Goal: Transaction & Acquisition: Purchase product/service

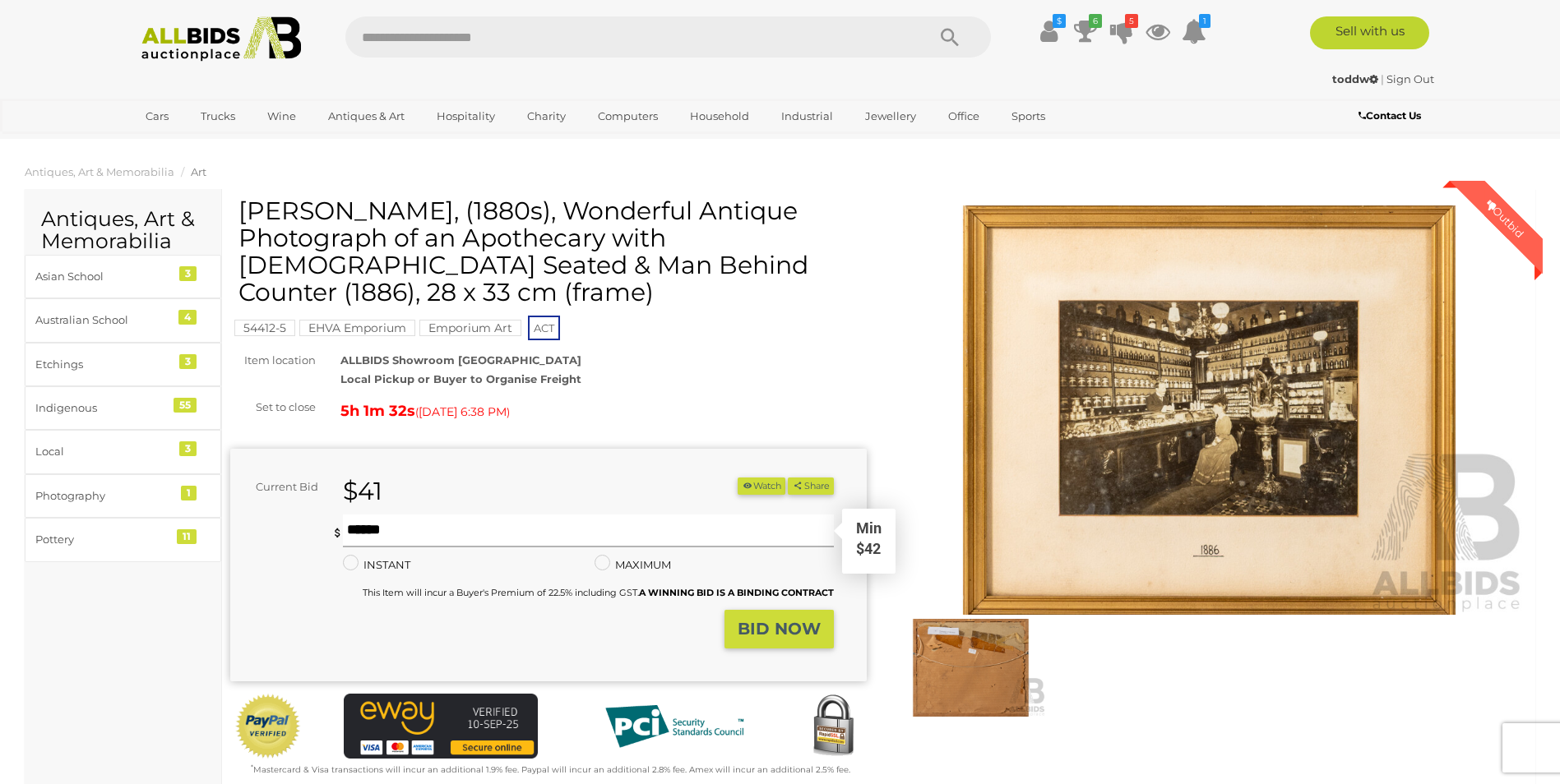
click at [435, 515] on input "text" at bounding box center [588, 531] width 490 height 33
type input "**"
click at [788, 477] on button "Share" at bounding box center [811, 486] width 45 height 18
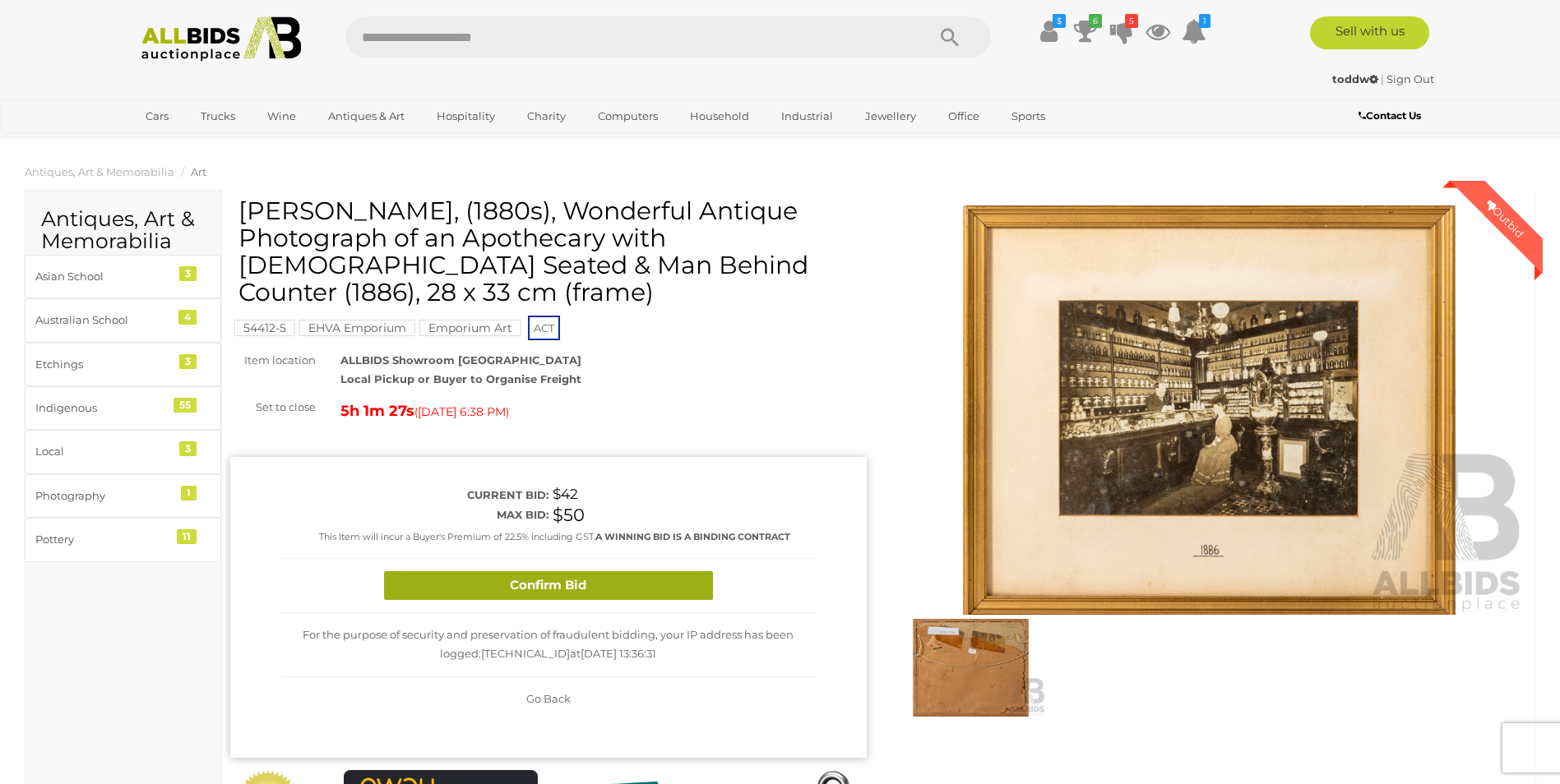
click at [575, 571] on button "Confirm Bid" at bounding box center [548, 585] width 329 height 28
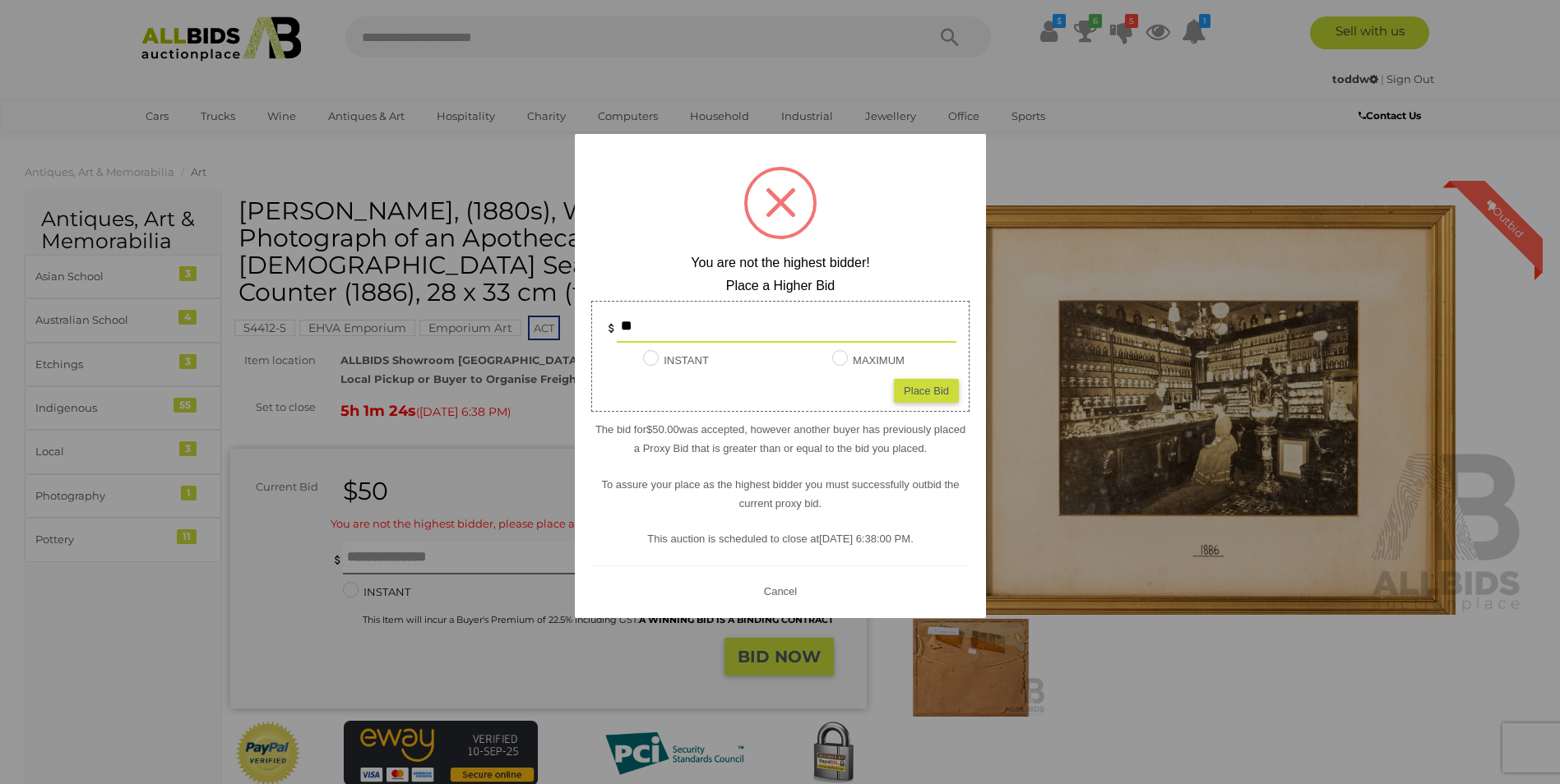
click at [599, 328] on div "**" at bounding box center [780, 326] width 385 height 33
type input "**"
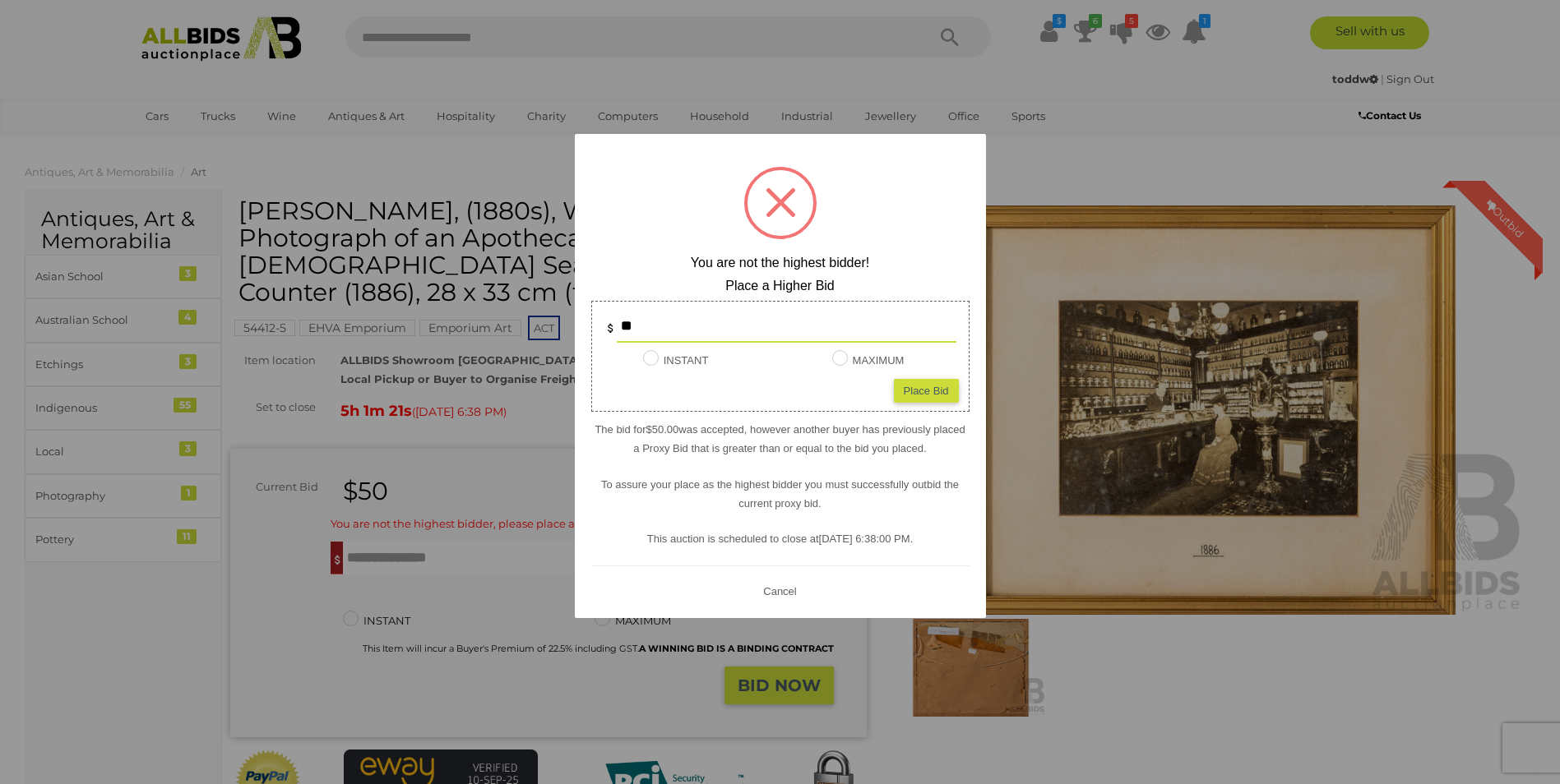
click at [941, 388] on div "Place Bid" at bounding box center [926, 391] width 65 height 23
type input "**"
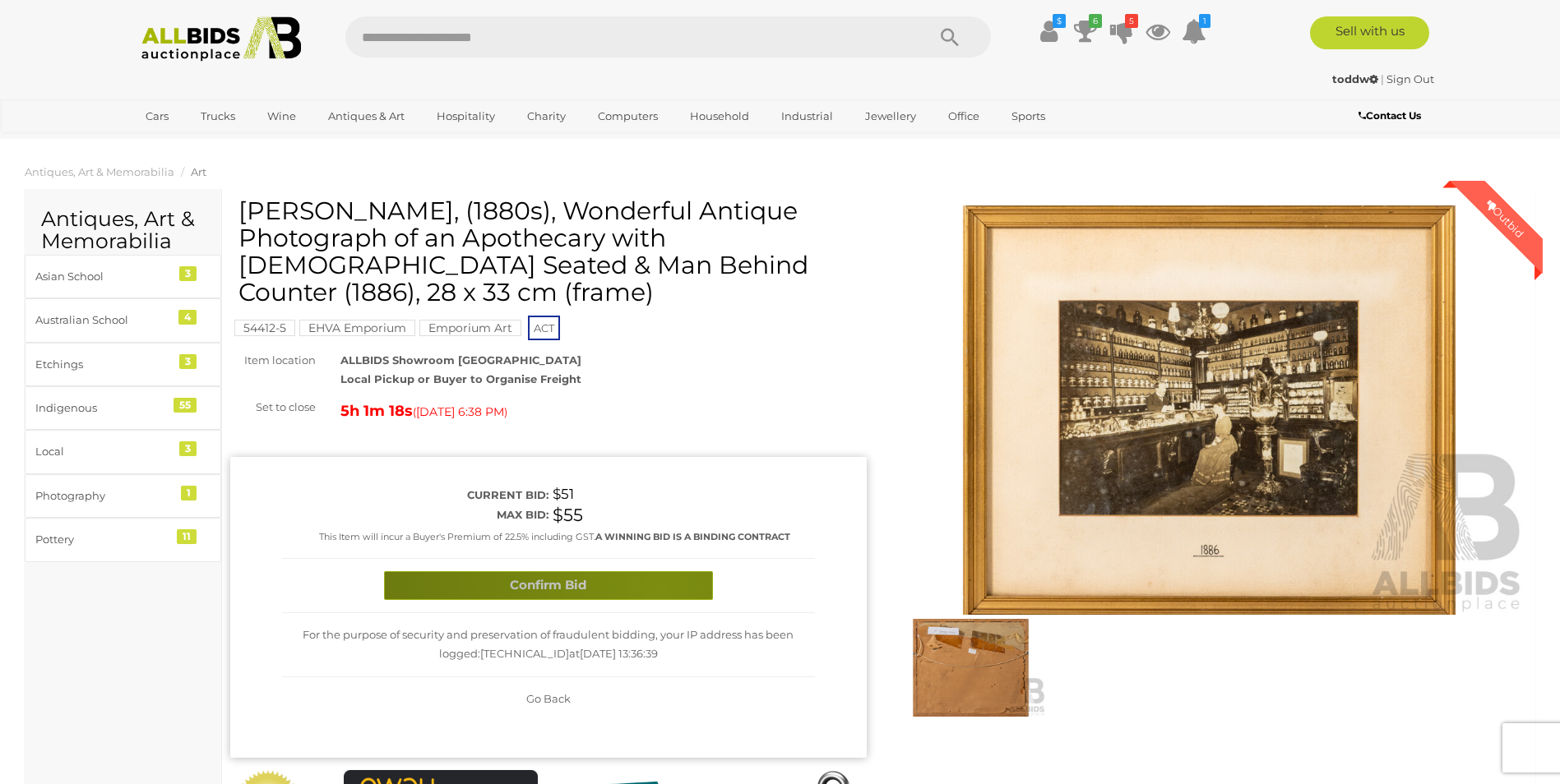
click at [661, 571] on button "Confirm Bid" at bounding box center [548, 585] width 329 height 28
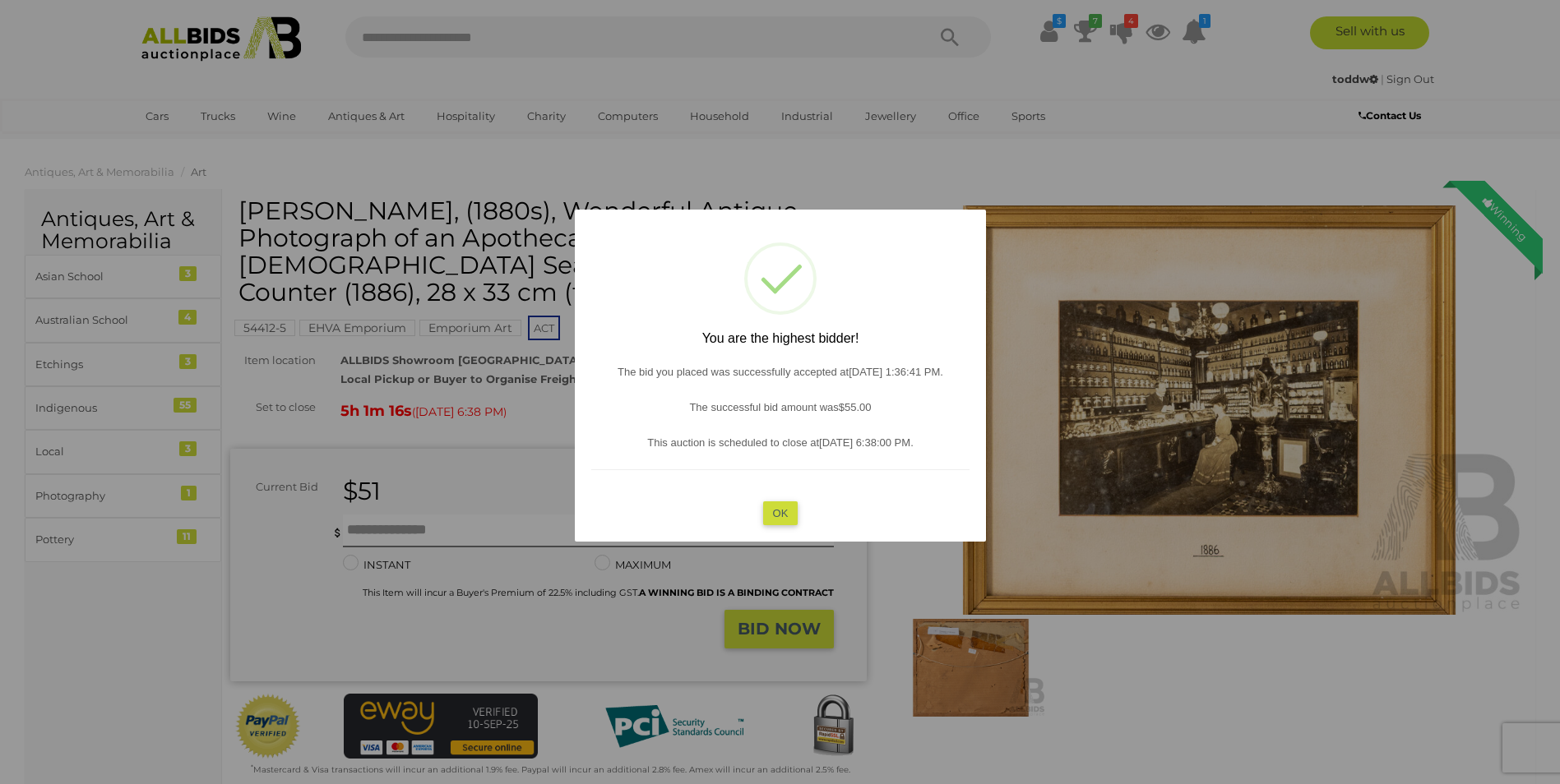
click at [782, 514] on button "OK" at bounding box center [780, 514] width 35 height 23
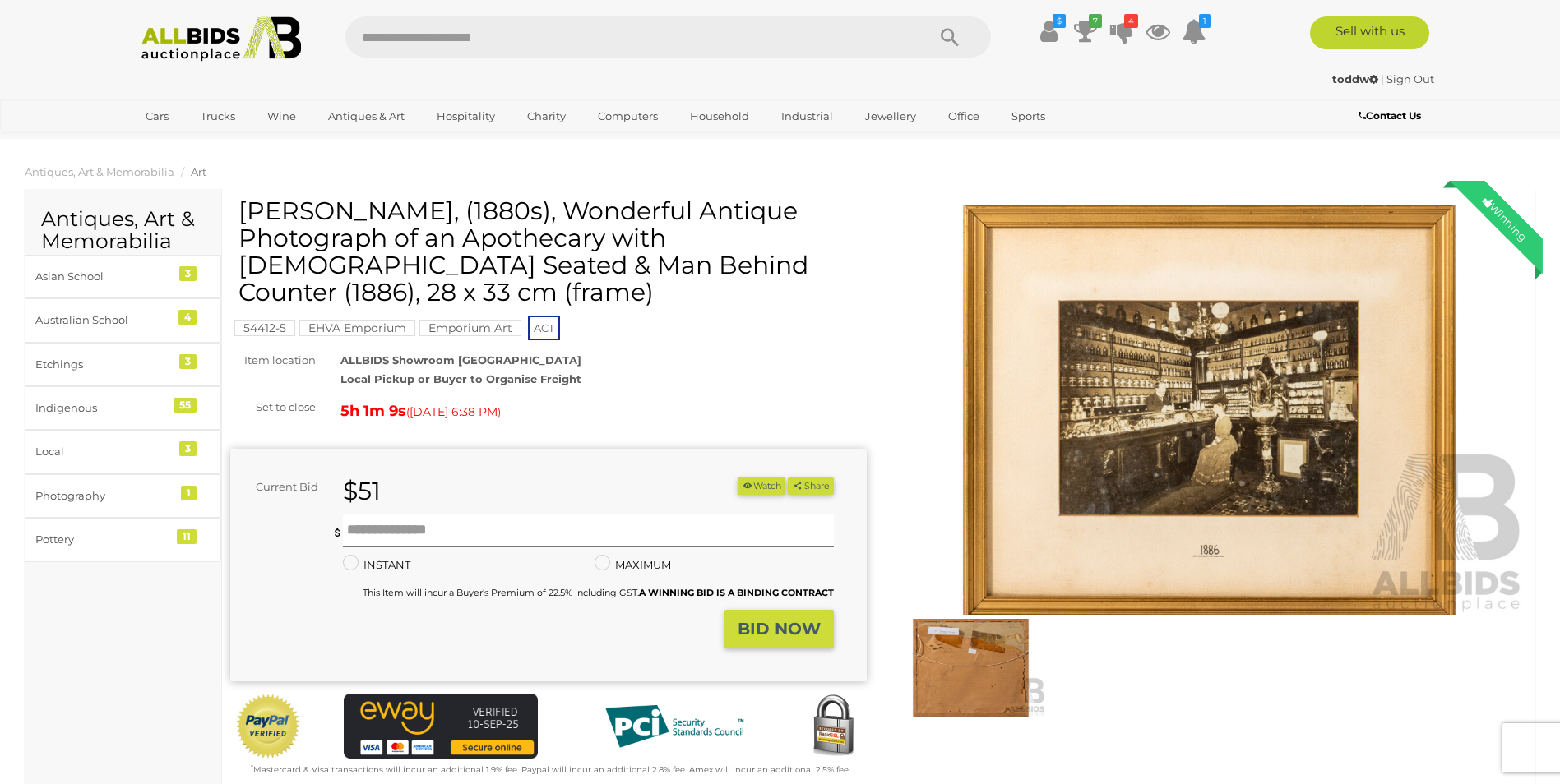
click at [1023, 670] on img at bounding box center [971, 667] width 150 height 97
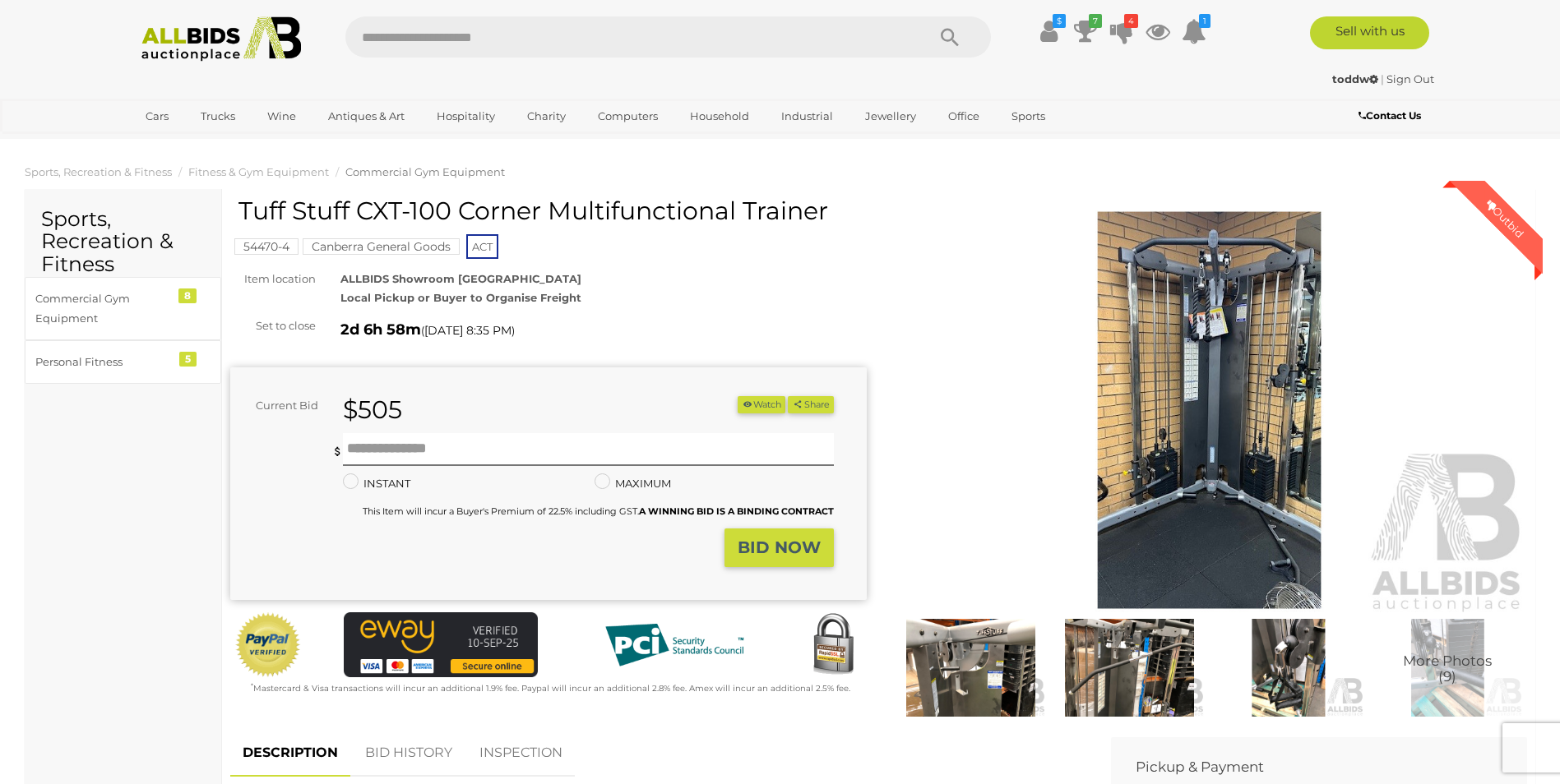
click at [1228, 507] on img at bounding box center [1210, 411] width 637 height 410
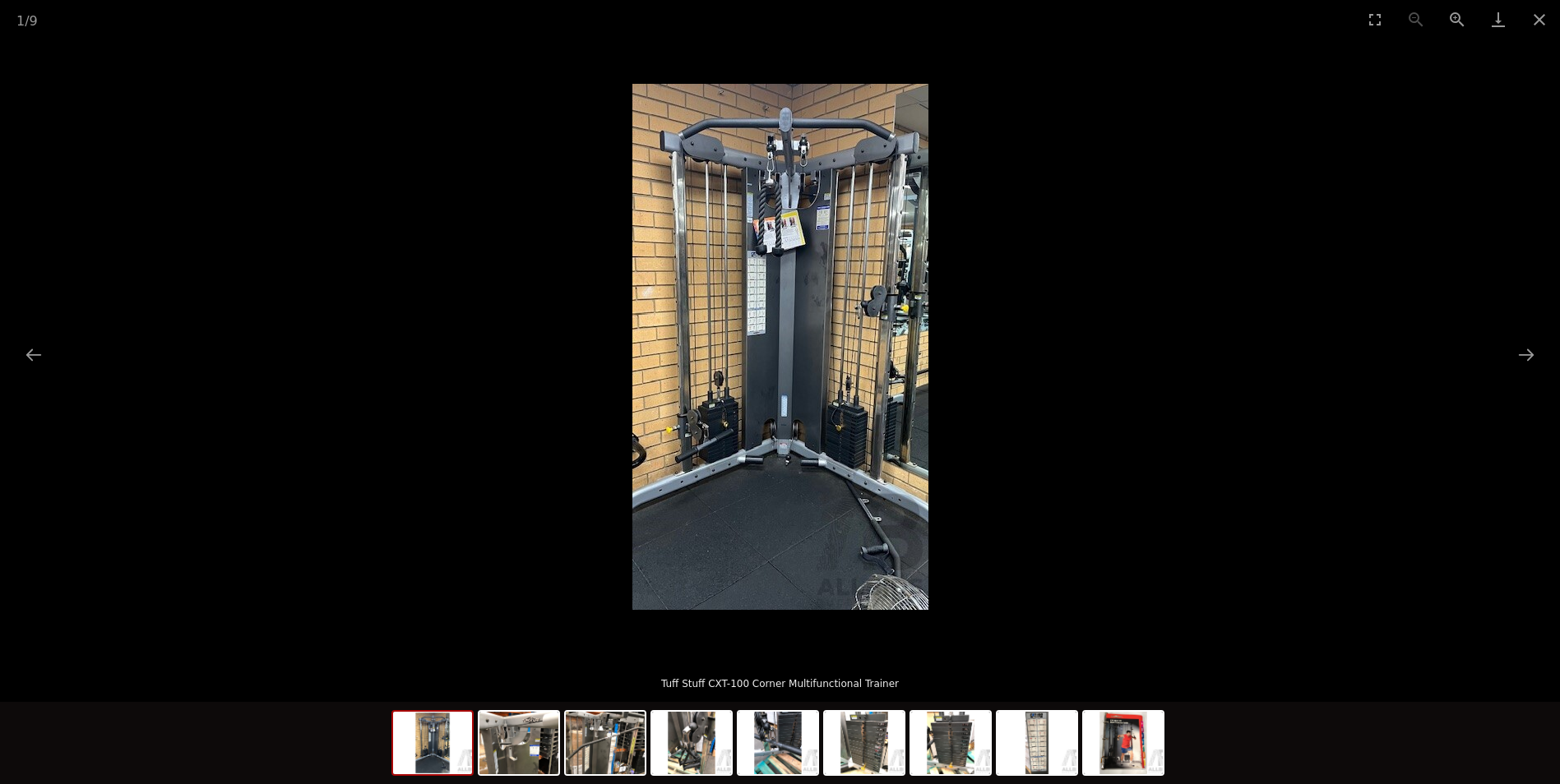
click at [465, 758] on img at bounding box center [433, 743] width 79 height 62
click at [1521, 351] on button "Next slide" at bounding box center [1526, 354] width 34 height 32
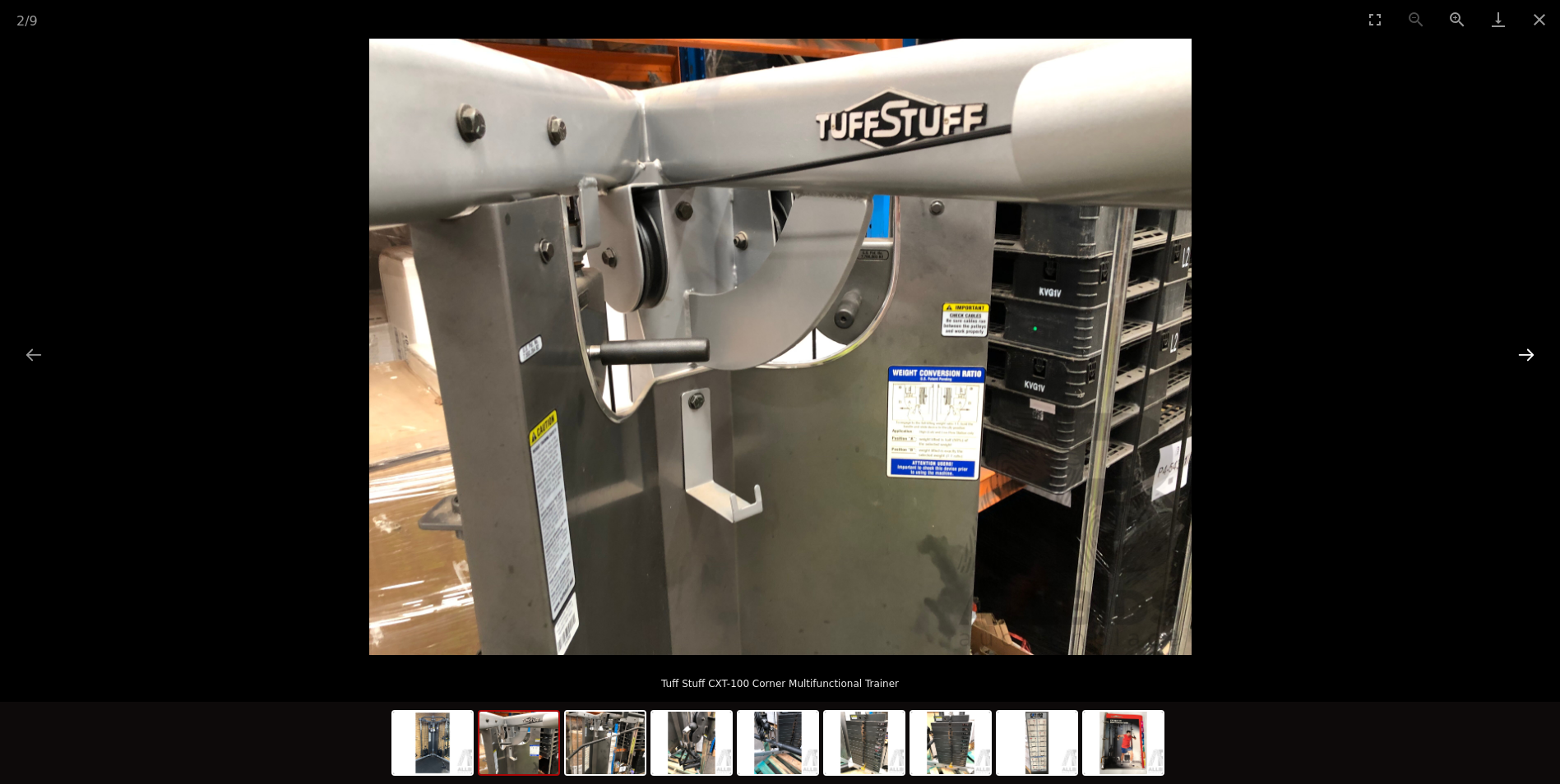
click at [1522, 351] on button "Next slide" at bounding box center [1526, 354] width 34 height 32
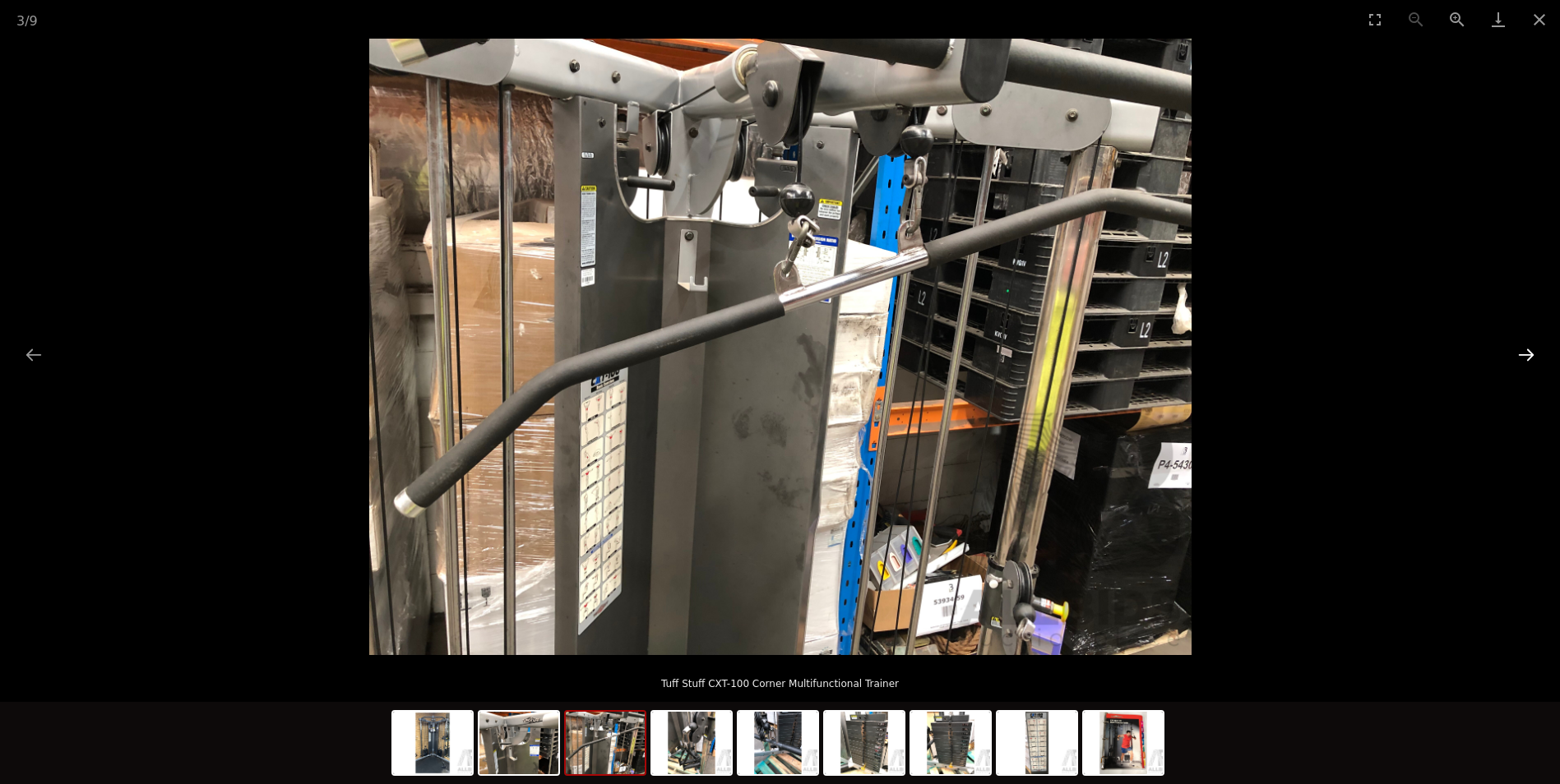
click at [1522, 351] on button "Next slide" at bounding box center [1526, 354] width 34 height 32
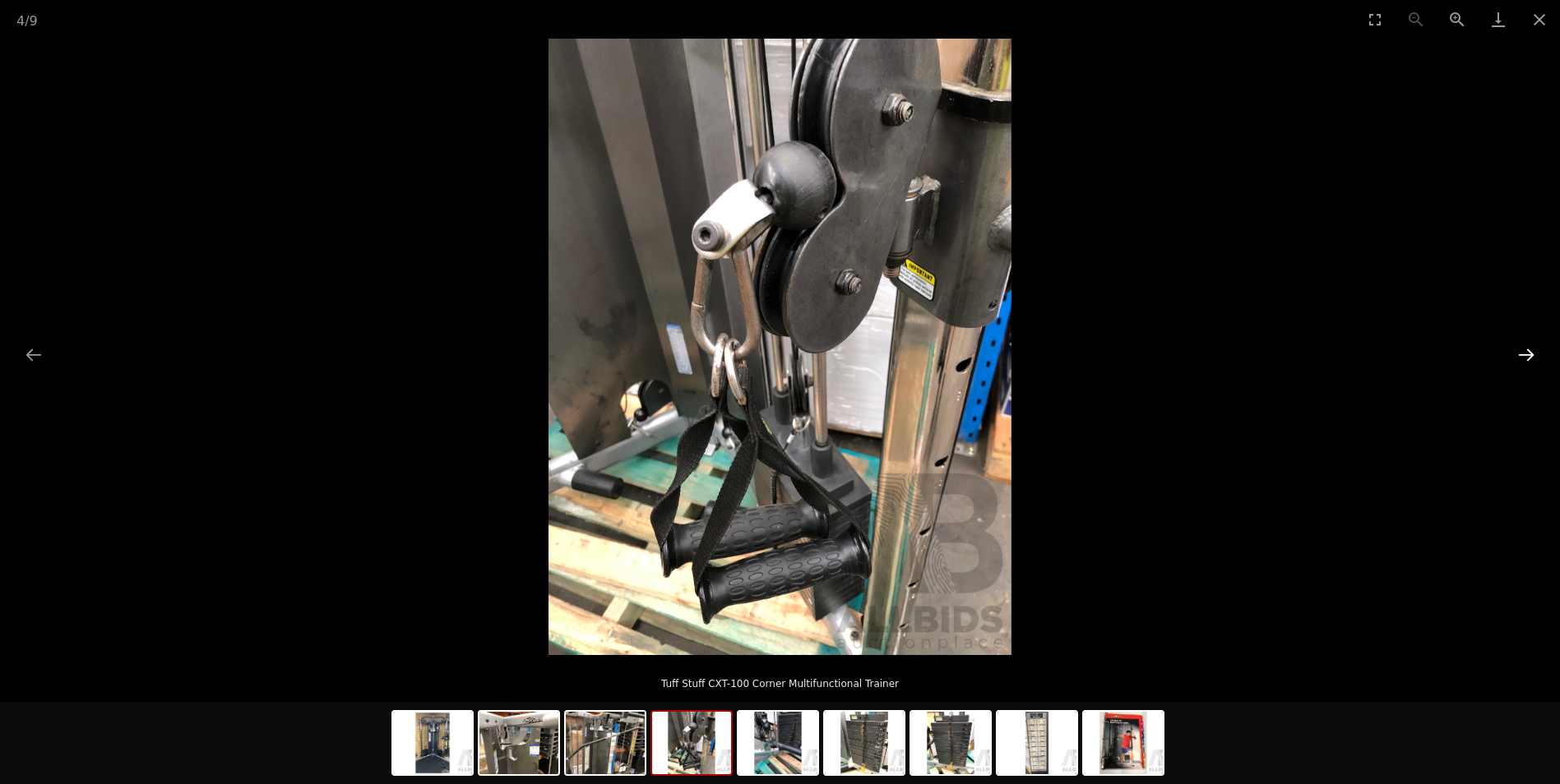
click at [1522, 351] on button "Next slide" at bounding box center [1526, 354] width 34 height 32
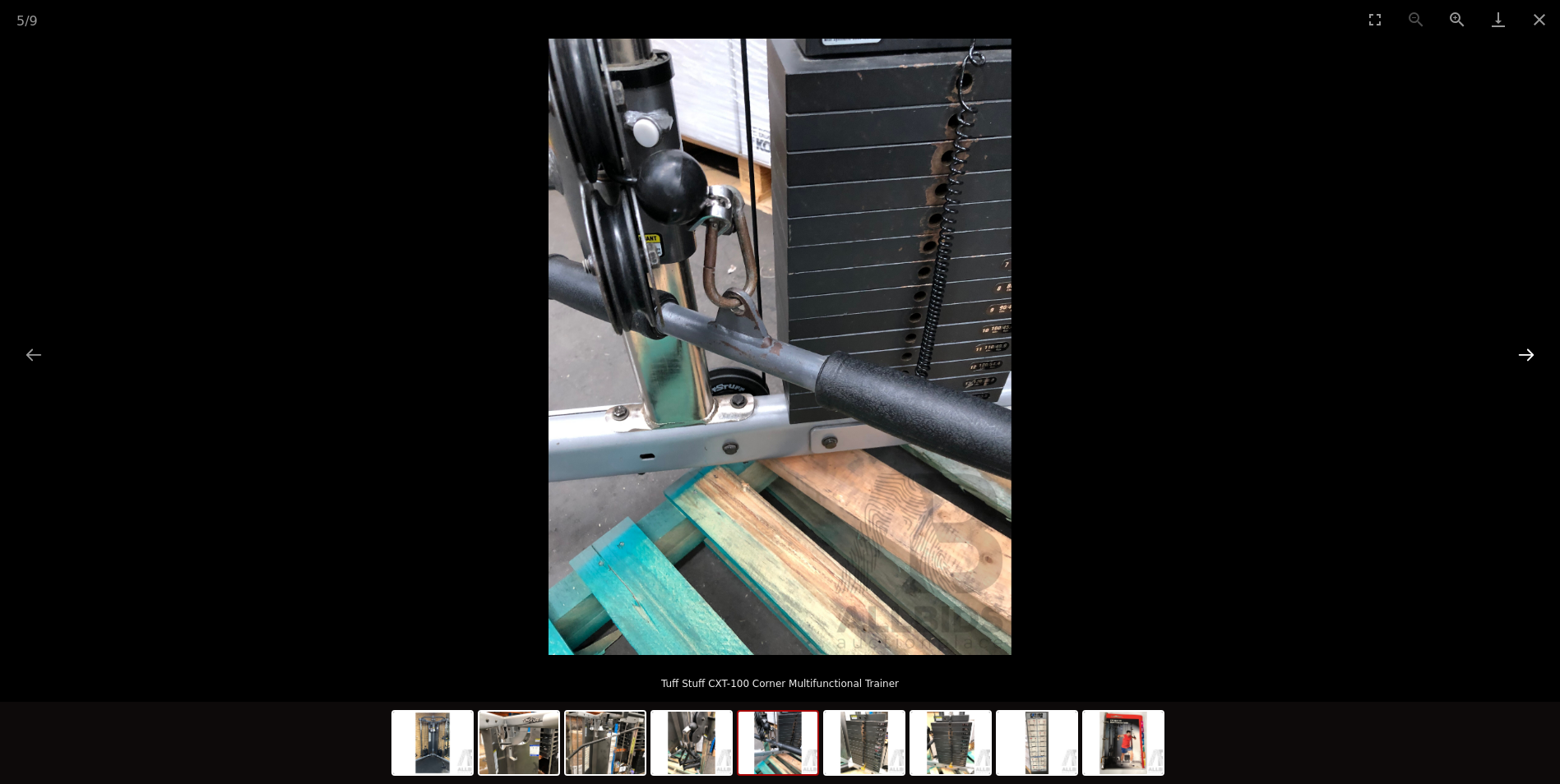
click at [1522, 351] on button "Next slide" at bounding box center [1526, 354] width 34 height 32
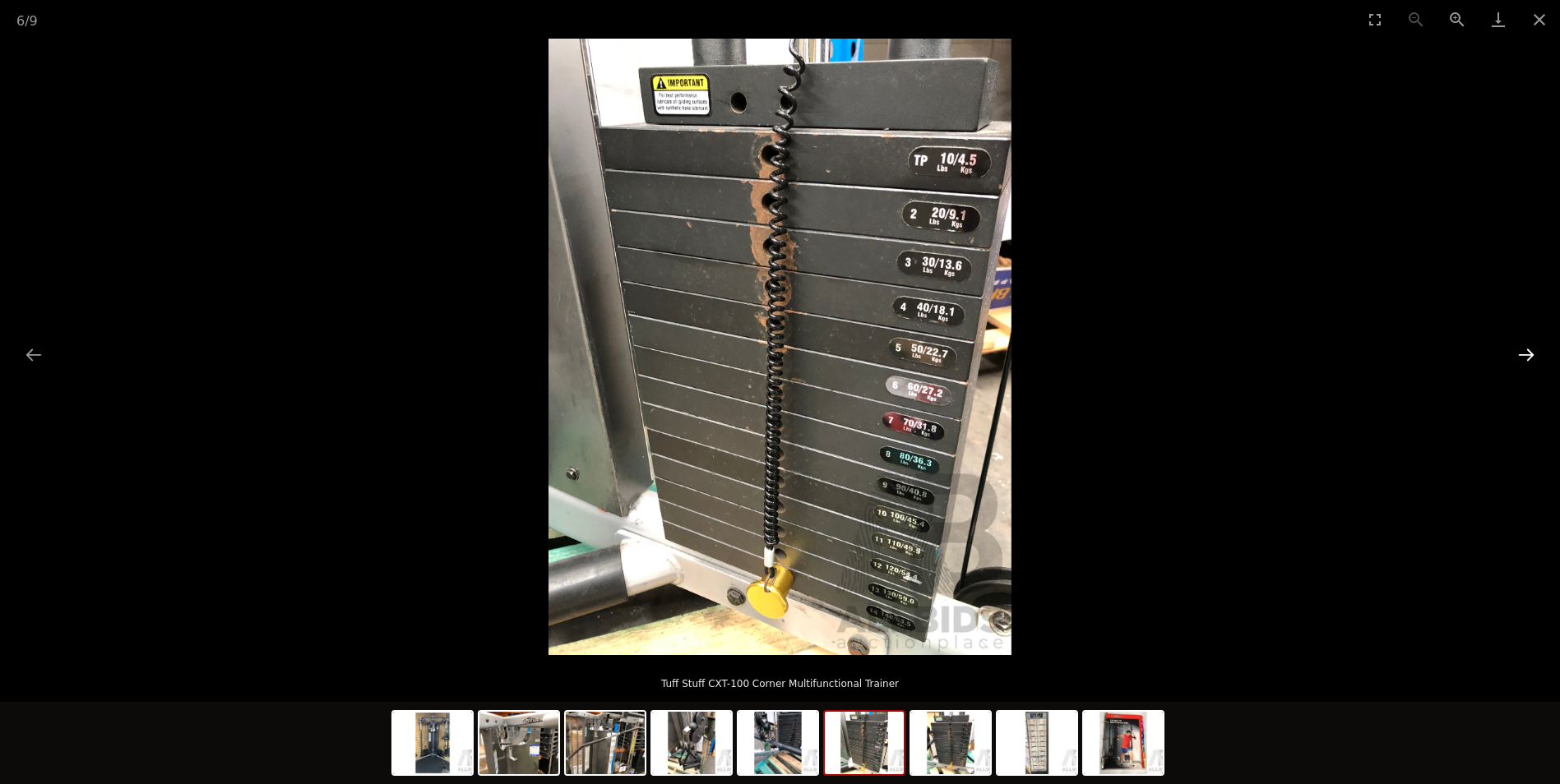
click at [1522, 351] on button "Next slide" at bounding box center [1526, 354] width 34 height 32
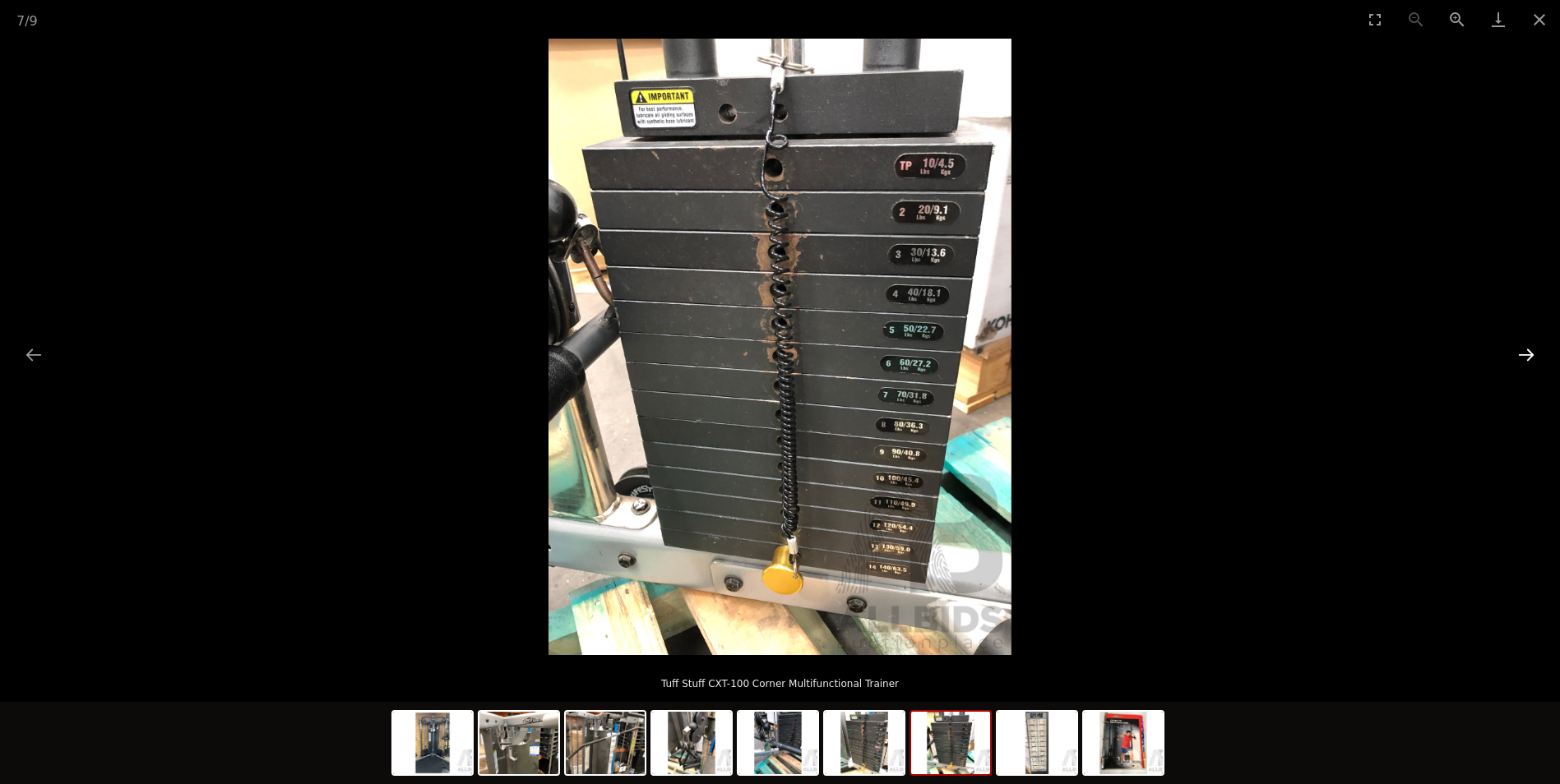
click at [1522, 351] on button "Next slide" at bounding box center [1526, 354] width 34 height 32
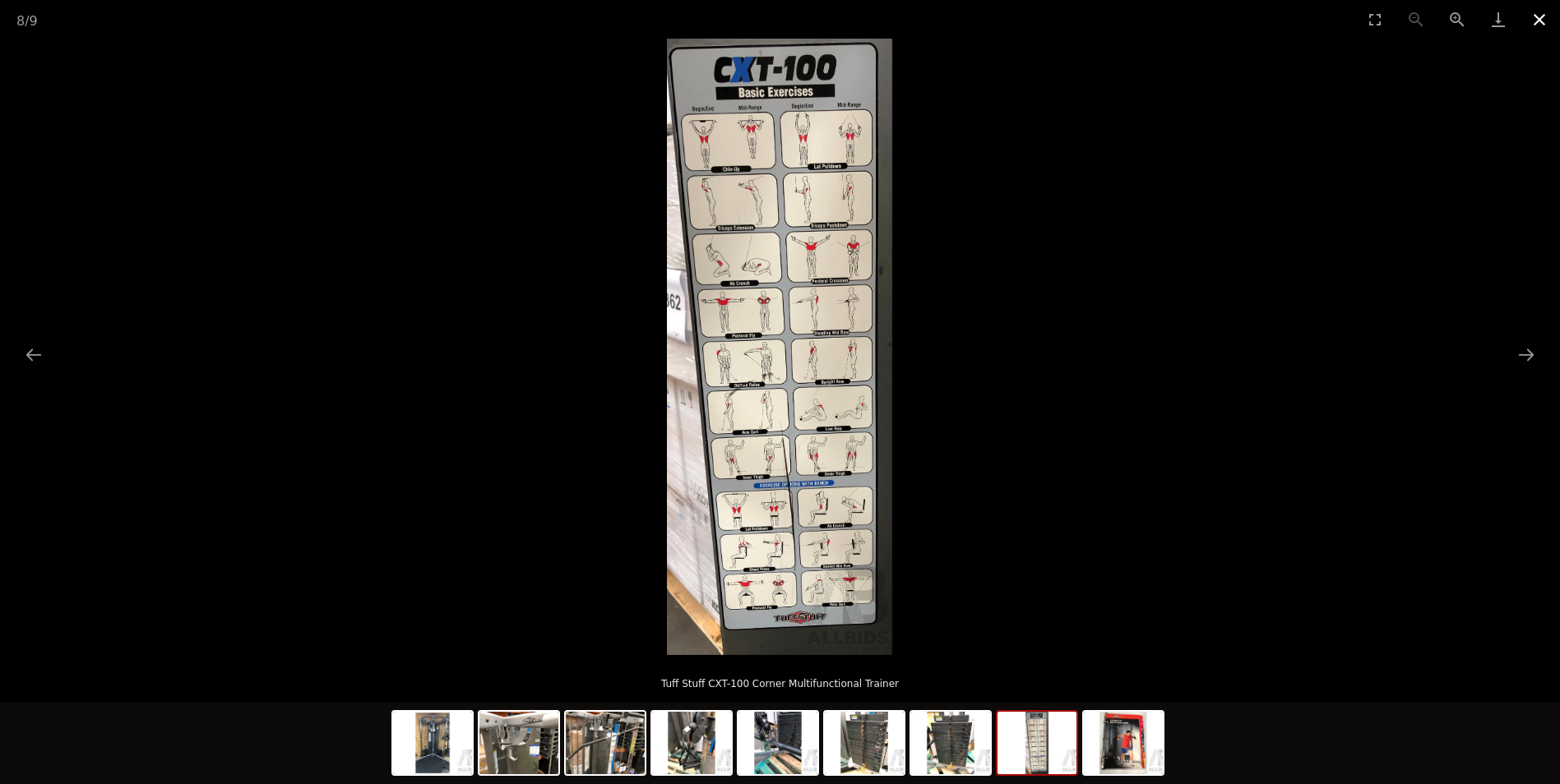
click at [1551, 19] on button "Close gallery" at bounding box center [1539, 20] width 41 height 39
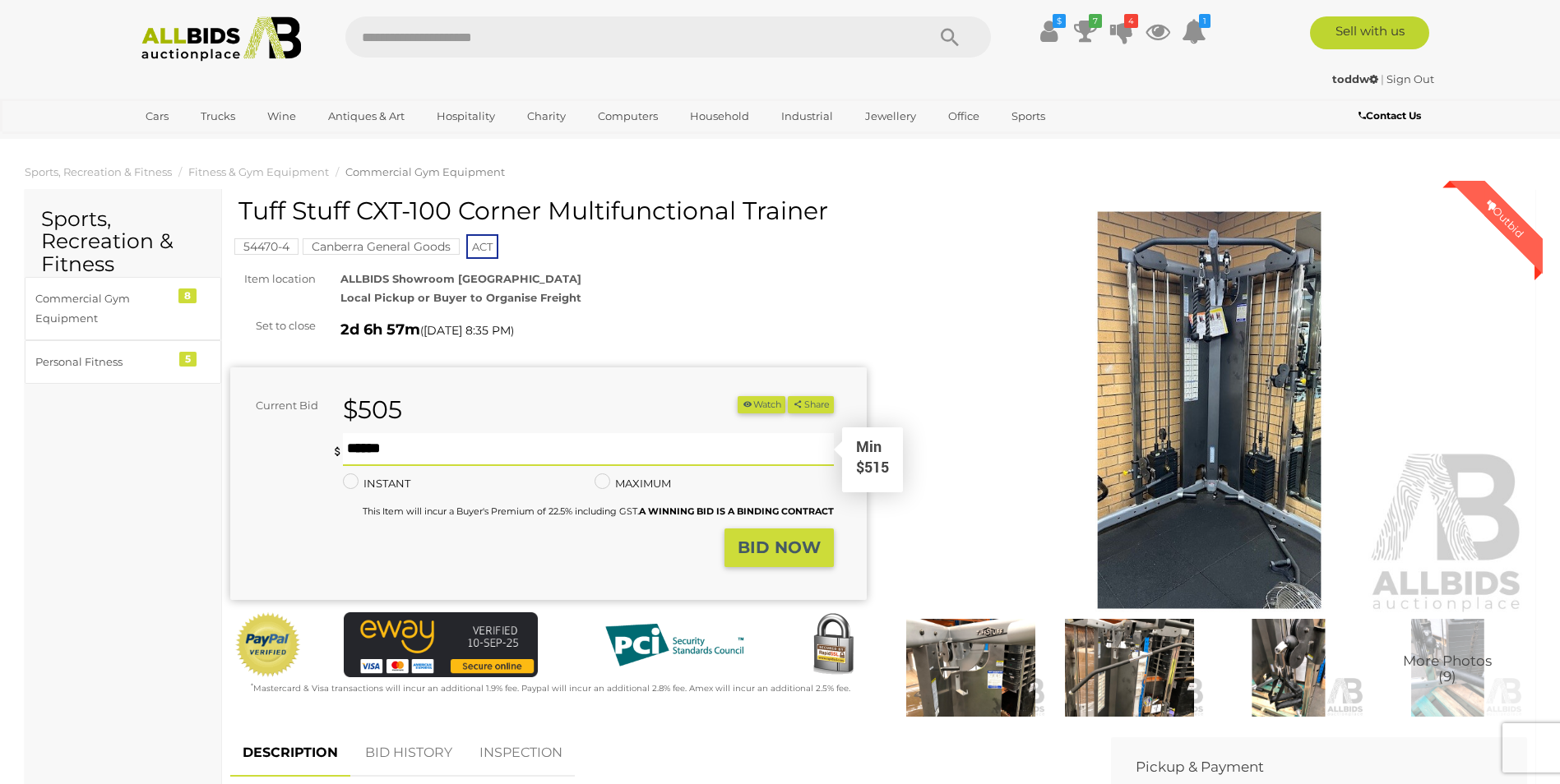
click at [359, 441] on input "text" at bounding box center [588, 450] width 490 height 33
type input "***"
click at [783, 536] on button "BID NOW" at bounding box center [780, 548] width 109 height 39
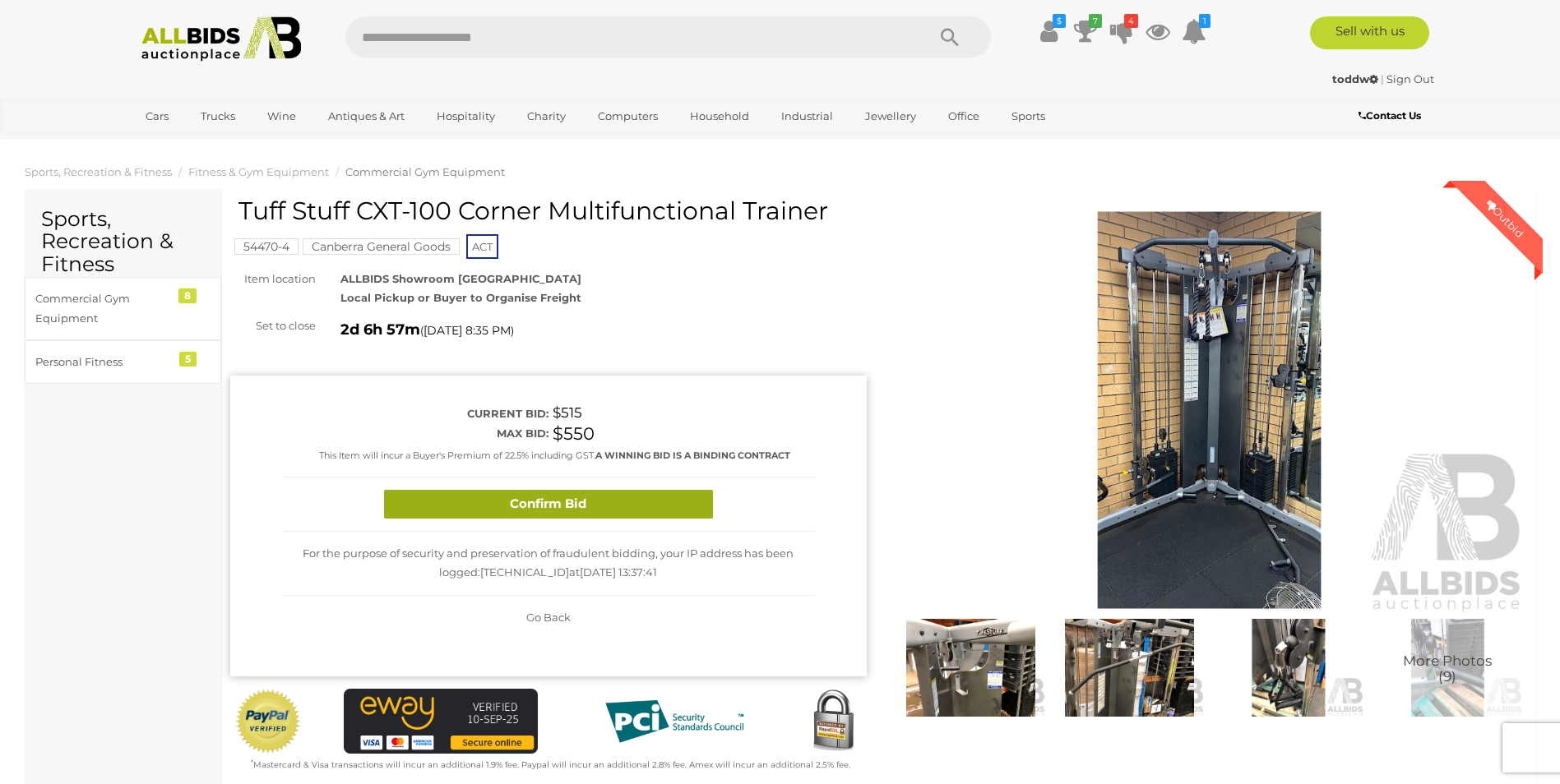
click at [634, 498] on button "Confirm Bid" at bounding box center [548, 504] width 329 height 28
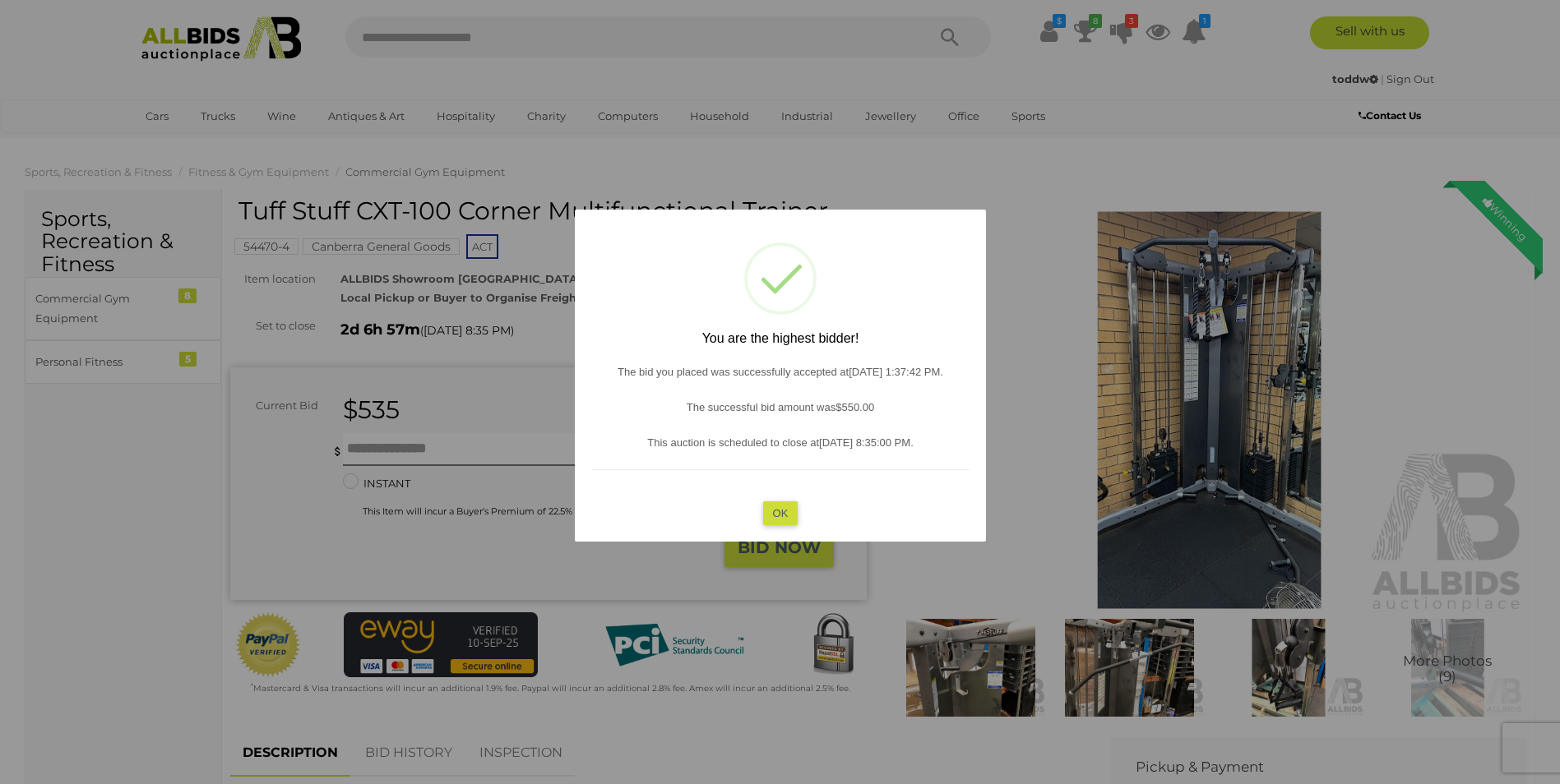
click at [787, 513] on button "OK" at bounding box center [780, 514] width 35 height 23
